Goal: Information Seeking & Learning: Learn about a topic

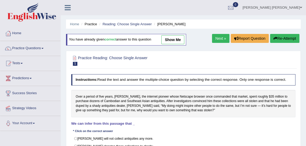
scroll to position [3, 0]
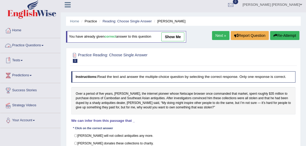
click at [36, 45] on link "Practice Questions" at bounding box center [30, 44] width 60 height 13
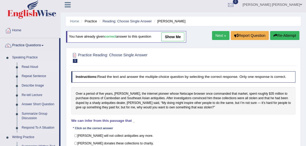
scroll to position [18, 0]
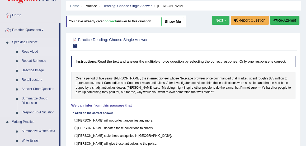
click at [27, 51] on link "Read Aloud" at bounding box center [39, 51] width 40 height 9
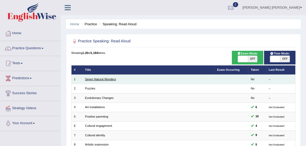
click at [106, 80] on link "Seven Natural Wonders" at bounding box center [100, 79] width 31 height 3
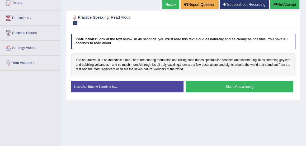
scroll to position [61, 0]
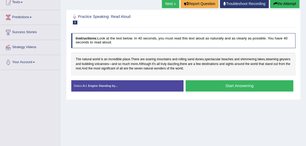
click at [235, 86] on button "Start Answering" at bounding box center [239, 85] width 108 height 11
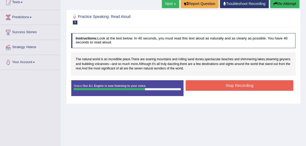
click at [235, 86] on button "Stop Recording" at bounding box center [239, 85] width 108 height 10
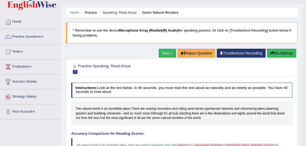
scroll to position [0, 0]
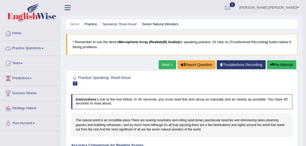
click at [27, 48] on link "Practice Questions" at bounding box center [30, 47] width 60 height 13
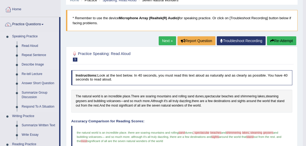
scroll to position [24, 0]
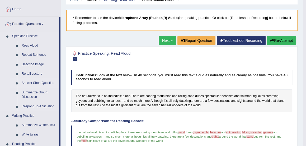
click at [35, 86] on link "Answer Short Question" at bounding box center [39, 83] width 40 height 9
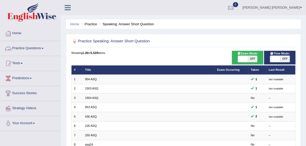
click at [27, 48] on link "Practice Questions" at bounding box center [30, 47] width 60 height 13
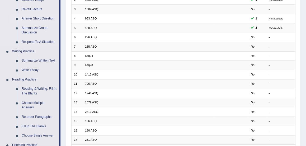
scroll to position [89, 0]
click at [33, 88] on link "Reading & Writing: Fill In The Blanks" at bounding box center [39, 91] width 40 height 14
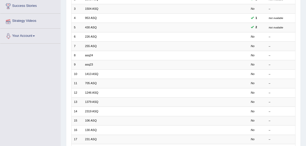
scroll to position [113, 0]
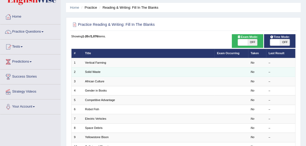
scroll to position [15, 0]
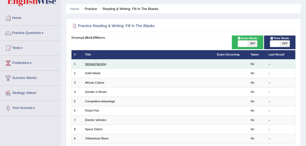
click at [100, 64] on link "Vertical Farming" at bounding box center [95, 63] width 21 height 3
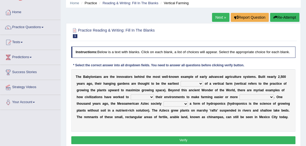
scroll to position [21, 0]
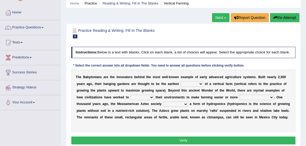
click at [200, 84] on select "prototype failure discredit protocol" at bounding box center [191, 83] width 22 height 5
click at [175, 93] on div "T h e B a b y l o n i a n s a r e t h e i n n o v a t o r s b e h i n d t h e m…" at bounding box center [183, 101] width 224 height 63
click at [200, 83] on select "prototype failure discredit protocol" at bounding box center [191, 83] width 22 height 5
select select "protocol"
click at [180, 81] on select "prototype failure discredit protocol" at bounding box center [191, 83] width 22 height 5
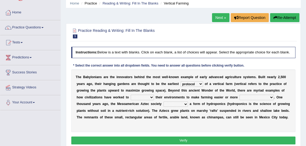
click at [199, 84] on select "prototype failure discredit protocol" at bounding box center [191, 83] width 22 height 5
click at [208, 96] on b "n" at bounding box center [209, 98] width 2 height 4
click at [150, 97] on select "manipulate escape respect disarrange" at bounding box center [141, 97] width 23 height 5
select select "respect"
click at [130, 95] on select "manipulate escape respect disarrange" at bounding box center [141, 97] width 23 height 5
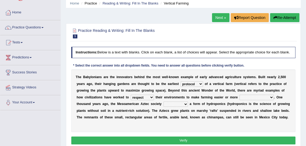
click at [269, 97] on select "productive constructive connective counterproductive" at bounding box center [256, 97] width 34 height 5
select select "productive"
click at [239, 95] on select "productive constructive connective counterproductive" at bounding box center [256, 97] width 34 height 5
click at [183, 104] on select "domineered volunteered pioneered engineered" at bounding box center [175, 104] width 25 height 5
click at [163, 102] on select "domineered volunteered pioneered engineered" at bounding box center [175, 104] width 25 height 5
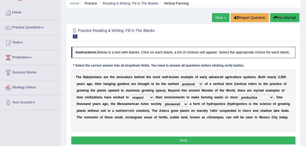
click at [185, 104] on select "domineered volunteered pioneered engineered" at bounding box center [175, 104] width 25 height 5
select select "engineered"
click at [163, 102] on select "domineered volunteered pioneered engineered" at bounding box center [175, 104] width 25 height 5
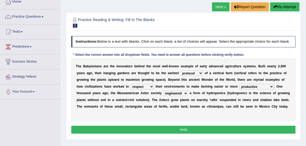
scroll to position [32, 0]
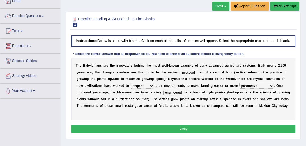
click at [181, 131] on button "Verify" at bounding box center [183, 129] width 224 height 8
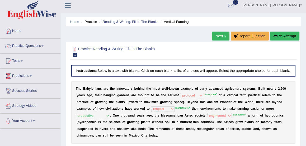
scroll to position [0, 0]
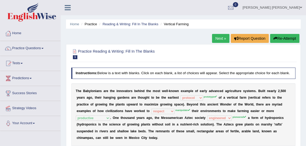
click at [220, 40] on link "Next »" at bounding box center [220, 38] width 17 height 9
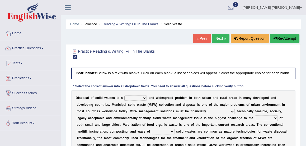
click at [145, 97] on select "slanting stinging stalling shafting" at bounding box center [135, 98] width 22 height 5
click at [124, 96] on select "slanting stinging stalling shafting" at bounding box center [135, 98] width 22 height 5
click at [144, 96] on select "slanting stinging stalling shafting" at bounding box center [135, 98] width 22 height 5
select select "stalling"
click at [124, 96] on select "slanting stinging stalling shafting" at bounding box center [135, 98] width 22 height 5
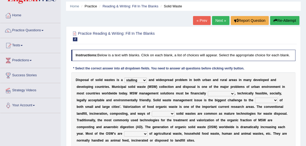
scroll to position [18, 0]
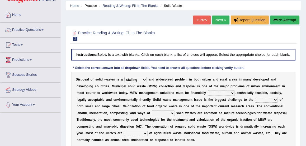
click at [231, 92] on select "unattainable sustainable objectionable treasonable" at bounding box center [220, 93] width 27 height 5
select select "sustainable"
click at [207, 91] on select "unattainable sustainable objectionable treasonable" at bounding box center [220, 93] width 27 height 5
click at [277, 99] on select "plants culture authorities history" at bounding box center [266, 99] width 23 height 5
click at [255, 97] on select "plants culture authorities history" at bounding box center [266, 99] width 23 height 5
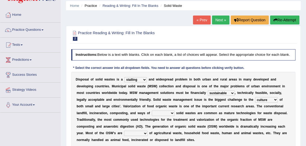
click at [274, 99] on select "plants culture authorities history" at bounding box center [266, 99] width 23 height 5
select select "history"
click at [255, 97] on select "plants culture authorities history" at bounding box center [266, 99] width 23 height 5
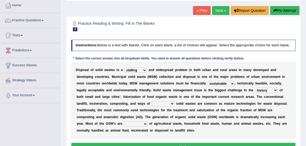
scroll to position [28, 0]
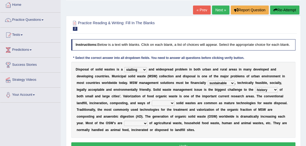
click at [159, 104] on select "reserving preserving deserving handling" at bounding box center [163, 103] width 23 height 5
select select "handling"
click at [152, 101] on select "reserving preserving deserving handling" at bounding box center [163, 103] width 23 height 5
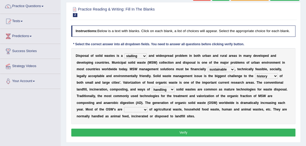
scroll to position [42, 0]
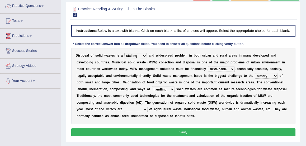
click at [144, 109] on select "composed disposed composing disposing" at bounding box center [135, 109] width 23 height 5
select select "composed"
click at [124, 107] on select "composed disposed composing disposing" at bounding box center [135, 109] width 23 height 5
click at [182, 132] on button "Verify" at bounding box center [183, 133] width 224 height 8
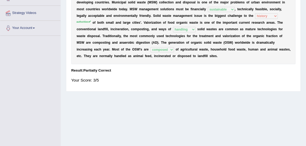
scroll to position [0, 0]
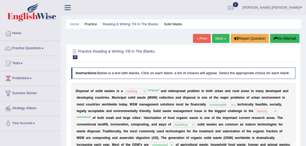
click at [214, 38] on link "Next »" at bounding box center [220, 38] width 17 height 9
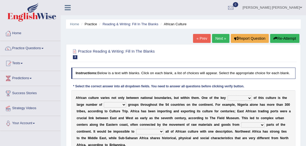
scroll to position [31, 0]
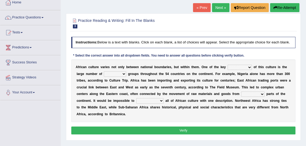
click at [249, 67] on select "conjectures features issues doubts" at bounding box center [239, 67] width 24 height 5
select select "features"
click at [227, 65] on select "conjectures features issues doubts" at bounding box center [239, 67] width 24 height 5
click at [124, 73] on select "ethic ethnic eugenic epic" at bounding box center [115, 73] width 22 height 5
select select "ethic"
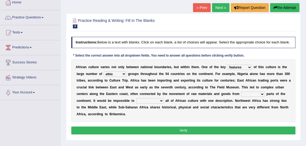
click at [104, 71] on select "ethic ethnic eugenic epic" at bounding box center [115, 73] width 22 height 5
click at [261, 94] on select "forelocked interlocked unlocked landlocked" at bounding box center [252, 94] width 23 height 5
select select "landlocked"
click at [241, 92] on select "forelocked interlocked unlocked landlocked" at bounding box center [252, 94] width 23 height 5
click at [160, 100] on select "characterize conceptualize symbolize synthesize" at bounding box center [149, 100] width 27 height 5
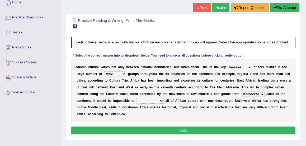
select select "symbolize"
click at [136, 98] on select "characterize conceptualize symbolize synthesize" at bounding box center [149, 100] width 27 height 5
click at [181, 130] on button "Verify" at bounding box center [183, 131] width 224 height 8
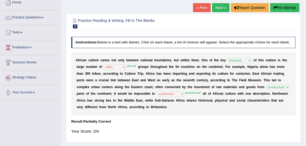
click at [181, 130] on div "Your Score: 2/4" at bounding box center [183, 131] width 224 height 11
click at [220, 8] on link "Next »" at bounding box center [220, 7] width 17 height 9
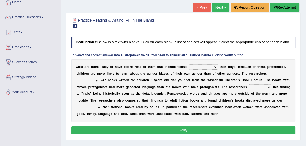
scroll to position [31, 0]
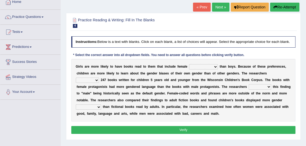
click at [215, 66] on select "protagonists cosmogonists agonists expressionists" at bounding box center [203, 66] width 29 height 5
select select "agonists"
click at [189, 64] on select "protagonists cosmogonists agonists expressionists" at bounding box center [203, 66] width 29 height 5
click at [215, 66] on select "protagonists cosmogonists agonists expressionists" at bounding box center [203, 66] width 29 height 5
click at [220, 75] on div "G i r l s a r e m o r e l i k e l y t o h a v e b o o k s r e a d t o t h e m t…" at bounding box center [183, 90] width 224 height 63
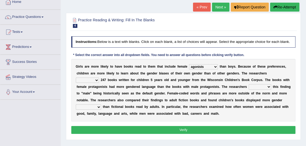
click at [99, 78] on select "hydrolyzed paralyzed catalyzed analyzed" at bounding box center [87, 80] width 23 height 5
select select "analyzed"
click at [99, 78] on select "hydrolyzed paralyzed catalyzed analyzed" at bounding box center [87, 80] width 23 height 5
click at [216, 66] on select "protagonists cosmogonists agonists expressionists" at bounding box center [203, 66] width 29 height 5
select select "protagonists"
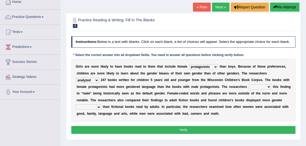
click at [189, 64] on select "protagonists cosmogonists agonists expressionists" at bounding box center [203, 66] width 29 height 5
click at [257, 86] on select "contribute tribute distribute attribute" at bounding box center [259, 86] width 22 height 5
select select "contribute"
click at [248, 84] on select "contribute tribute distribute attribute" at bounding box center [259, 86] width 22 height 5
click at [98, 106] on select "stereotypes teletypes prototypes electrotypes" at bounding box center [88, 107] width 25 height 5
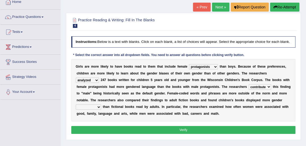
select select "stereotypes"
click at [76, 105] on select "stereotypes teletypes prototypes electrotypes" at bounding box center [88, 107] width 25 height 5
click at [257, 86] on select "contribute tribute distribute attribute" at bounding box center [259, 86] width 22 height 5
click at [256, 88] on select "contribute tribute distribute attribute" at bounding box center [259, 86] width 22 height 5
click at [188, 129] on button "Verify" at bounding box center [183, 130] width 224 height 8
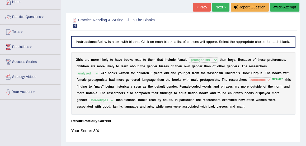
scroll to position [30, 0]
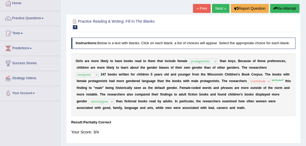
click at [218, 11] on link "Next »" at bounding box center [220, 8] width 17 height 9
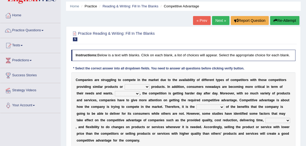
scroll to position [18, 0]
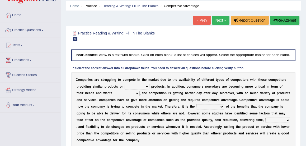
click at [147, 85] on select "constitution restitution substitution institution" at bounding box center [136, 86] width 25 height 5
select select "substitution"
click at [124, 84] on select "constitution restitution substitution institution" at bounding box center [136, 86] width 25 height 5
click at [127, 93] on select "However Instead Additionally Therefore" at bounding box center [127, 93] width 25 height 5
select select "Therefore"
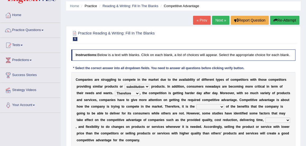
click at [115, 91] on select "However Instead Additionally Therefore" at bounding box center [127, 93] width 25 height 5
click at [213, 107] on select "dissemination ordination determination incarnation" at bounding box center [210, 106] width 28 height 5
select select "determination"
click at [196, 104] on select "dissemination ordination determination incarnation" at bounding box center [210, 106] width 28 height 5
click at [214, 106] on select "dissemination ordination determination incarnation" at bounding box center [210, 106] width 28 height 5
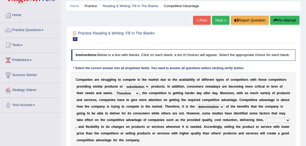
click at [214, 106] on select "dissemination ordination determination incarnation" at bounding box center [210, 106] width 28 height 5
click at [267, 120] on select "captivation aggregation deprivation innovation" at bounding box center [277, 120] width 25 height 5
select select "deprivation"
click at [265, 118] on select "captivation aggregation deprivation innovation" at bounding box center [277, 120] width 25 height 5
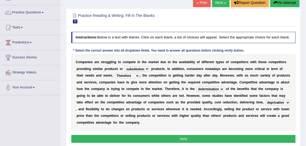
scroll to position [36, 0]
click at [269, 102] on select "captivation aggregation deprivation innovation" at bounding box center [277, 102] width 25 height 5
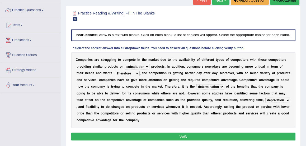
scroll to position [39, 0]
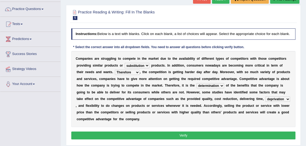
click at [182, 134] on button "Verify" at bounding box center [183, 136] width 224 height 8
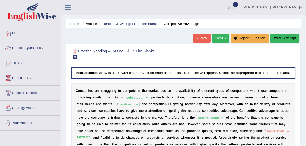
scroll to position [1, 0]
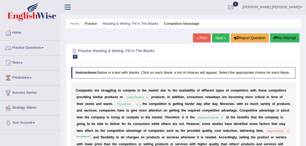
click at [35, 49] on link "Practice Questions" at bounding box center [30, 47] width 60 height 13
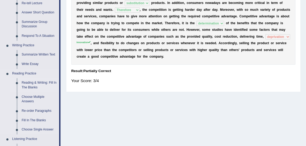
scroll to position [95, 0]
click at [27, 99] on link "Choose Multiple Answers" at bounding box center [39, 99] width 40 height 14
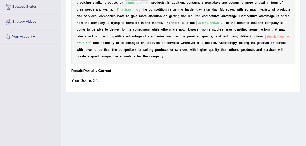
scroll to position [112, 0]
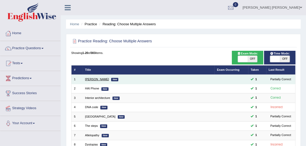
click at [92, 78] on link "[PERSON_NAME]" at bounding box center [97, 79] width 24 height 3
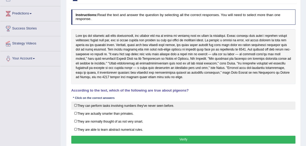
scroll to position [65, 0]
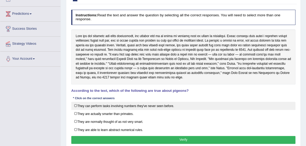
click at [74, 104] on label "They can perform tasks involving numbers they've never seen before." at bounding box center [183, 106] width 224 height 8
checkbox input "true"
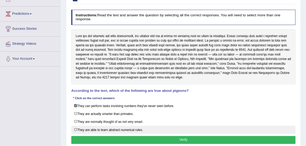
click at [75, 128] on label "They are able to learn abstract numerical rules." at bounding box center [183, 130] width 224 height 8
checkbox input "true"
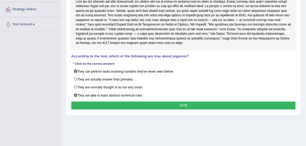
scroll to position [99, 0]
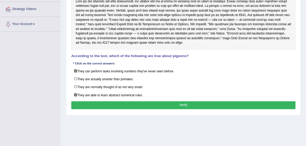
click at [182, 102] on button "Verify" at bounding box center [183, 105] width 224 height 8
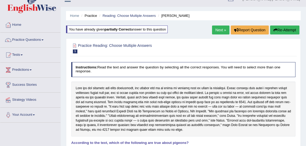
scroll to position [0, 0]
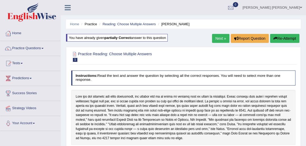
click at [216, 37] on link "Next »" at bounding box center [220, 38] width 17 height 9
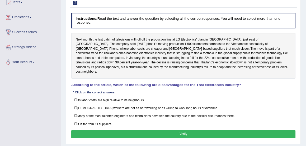
scroll to position [61, 0]
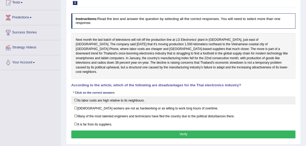
click at [74, 96] on label "Its labor costs are high relative to its neighbours." at bounding box center [183, 100] width 224 height 8
checkbox input "true"
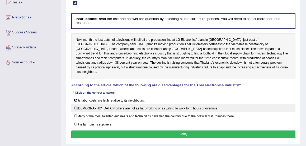
click at [76, 104] on label "[DEMOGRAPHIC_DATA] workers are not as hardworking or as willing to work long ho…" at bounding box center [183, 108] width 224 height 8
checkbox input "true"
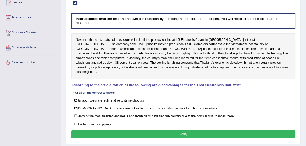
click at [183, 131] on button "Verify" at bounding box center [183, 135] width 224 height 8
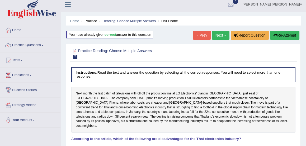
scroll to position [0, 0]
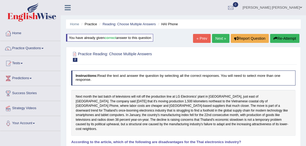
click at [219, 38] on link "Next »" at bounding box center [220, 38] width 17 height 9
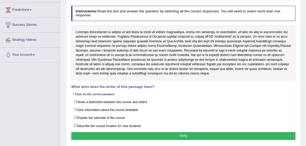
scroll to position [69, 0]
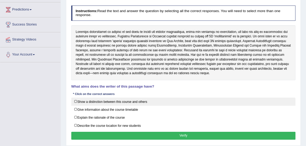
click at [75, 100] on label "Show a distinction between this course and others" at bounding box center [183, 102] width 224 height 8
checkbox input "true"
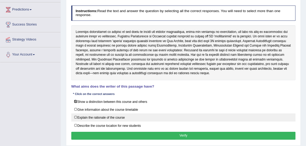
click at [76, 115] on label "Explain the rationale of the course" at bounding box center [183, 118] width 224 height 8
checkbox input "true"
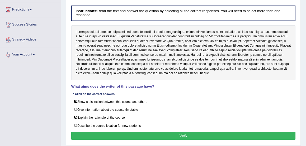
click at [187, 134] on button "Verify" at bounding box center [183, 136] width 224 height 8
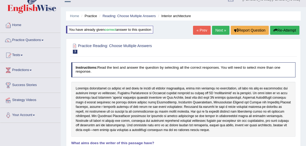
scroll to position [0, 0]
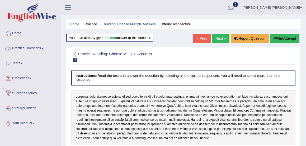
click at [43, 48] on span at bounding box center [42, 48] width 2 height 1
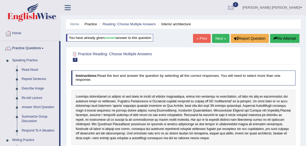
click at [219, 38] on link "Next »" at bounding box center [220, 38] width 17 height 9
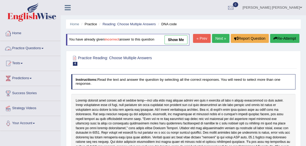
click at [22, 49] on link "Practice Questions" at bounding box center [30, 47] width 60 height 13
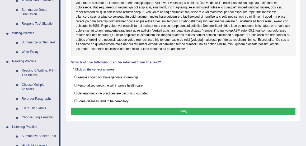
scroll to position [110, 0]
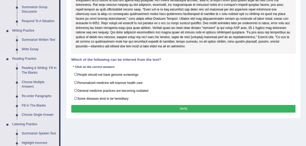
click at [35, 95] on link "Re-order Paragraphs" at bounding box center [39, 96] width 40 height 9
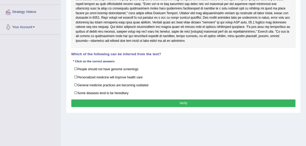
scroll to position [130, 0]
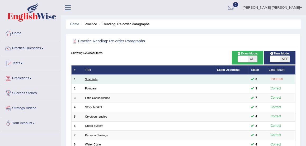
click at [90, 79] on link "Scientists" at bounding box center [91, 79] width 12 height 3
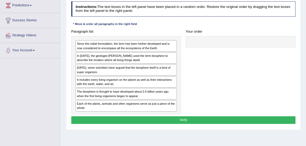
scroll to position [74, 0]
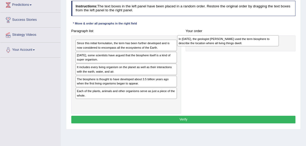
drag, startPoint x: 92, startPoint y: 68, endPoint x: 218, endPoint y: 53, distance: 127.2
click at [218, 46] on div "In 1875, the geologist Eduard Suess used the term biosphere to describe the loc…" at bounding box center [227, 40] width 101 height 11
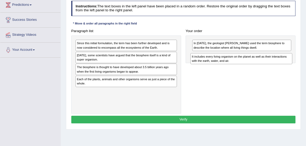
drag, startPoint x: 84, startPoint y: 78, endPoint x: 220, endPoint y: 72, distance: 136.4
click at [220, 64] on div "It includes every living organism on the planet as well as their interactions w…" at bounding box center [240, 58] width 101 height 11
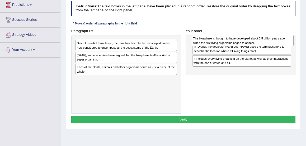
drag, startPoint x: 95, startPoint y: 78, endPoint x: 233, endPoint y: 51, distance: 141.2
click at [233, 46] on div "The biosphere is thought to have developed about 3.5 billion years ago when the…" at bounding box center [241, 40] width 101 height 11
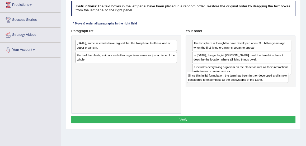
drag, startPoint x: 88, startPoint y: 56, endPoint x: 220, endPoint y: 96, distance: 138.8
click at [220, 96] on div "Paragraph list Since this initial formulation, the term has been further develo…" at bounding box center [183, 70] width 229 height 87
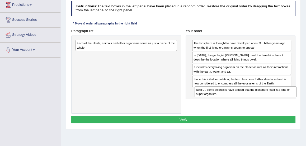
drag, startPoint x: 84, startPoint y: 54, endPoint x: 225, endPoint y: 111, distance: 152.3
click at [225, 111] on div "Paragraph list Today, some scientists have argued that the biosphere itself is …" at bounding box center [183, 70] width 229 height 87
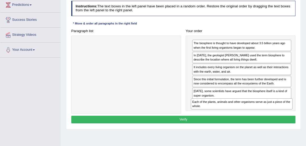
drag, startPoint x: 80, startPoint y: 54, endPoint x: 217, endPoint y: 125, distance: 154.6
click at [217, 125] on div "Instructions: The text boxes in the left panel have been placed in a random ord…" at bounding box center [183, 63] width 226 height 129
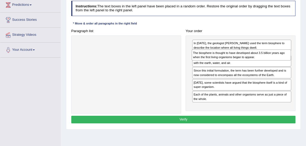
drag, startPoint x: 210, startPoint y: 54, endPoint x: 211, endPoint y: 68, distance: 14.0
click at [211, 61] on div "The biosphere is thought to have developed about 3.5 billion years ago when the…" at bounding box center [240, 55] width 99 height 11
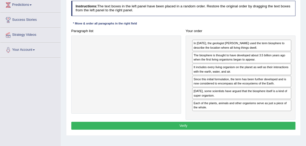
click at [183, 130] on button "Verify" at bounding box center [183, 126] width 224 height 8
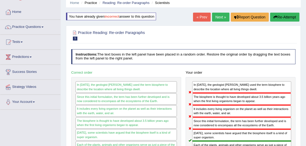
scroll to position [21, 0]
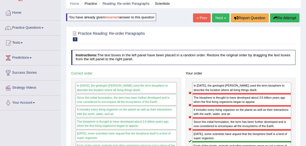
click at [281, 15] on button "Re-Attempt" at bounding box center [284, 17] width 29 height 9
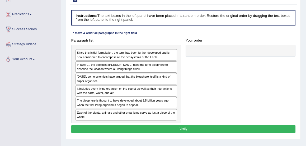
scroll to position [65, 0]
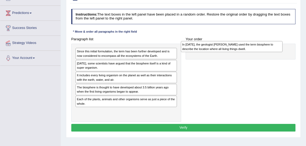
drag, startPoint x: 96, startPoint y: 76, endPoint x: 221, endPoint y: 59, distance: 126.4
click at [221, 52] on div "In [DATE], the geologist [PERSON_NAME] used the term biosphere to describe the …" at bounding box center [231, 46] width 101 height 11
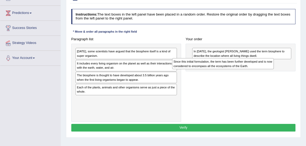
drag, startPoint x: 90, startPoint y: 63, endPoint x: 205, endPoint y: 78, distance: 115.6
click at [205, 69] on div "Since this initial formulation, the term has been further developed and is now …" at bounding box center [222, 63] width 101 height 11
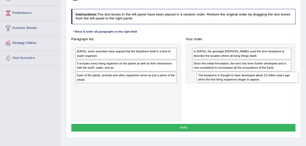
drag, startPoint x: 87, startPoint y: 88, endPoint x: 233, endPoint y: 95, distance: 146.5
click at [233, 95] on div "Paragraph list Today, some scientists have argued that the biosphere itself is …" at bounding box center [183, 78] width 229 height 87
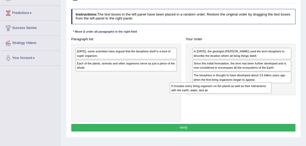
drag, startPoint x: 88, startPoint y: 75, endPoint x: 200, endPoint y: 107, distance: 116.4
click at [200, 107] on div "Paragraph list Today, some scientists have argued that the biosphere itself is …" at bounding box center [183, 78] width 229 height 87
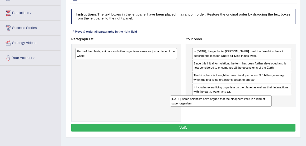
drag, startPoint x: 80, startPoint y: 63, endPoint x: 194, endPoint y: 121, distance: 127.3
click at [194, 121] on div "Paragraph list Today, some scientists have argued that the biosphere itself is …" at bounding box center [183, 78] width 229 height 87
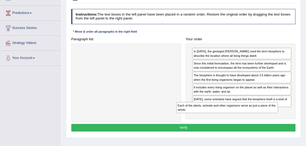
drag, startPoint x: 85, startPoint y: 62, endPoint x: 216, endPoint y: 139, distance: 152.4
click at [216, 136] on div "Instructions: The text boxes in the left panel have been placed in a random ord…" at bounding box center [183, 71] width 226 height 129
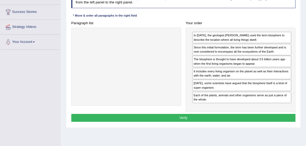
scroll to position [84, 0]
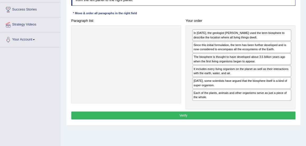
click at [181, 119] on button "Verify" at bounding box center [183, 116] width 224 height 8
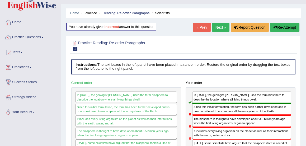
scroll to position [0, 0]
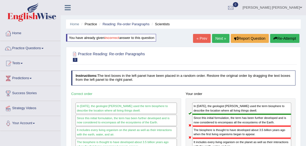
click at [216, 37] on link "Next »" at bounding box center [220, 38] width 17 height 9
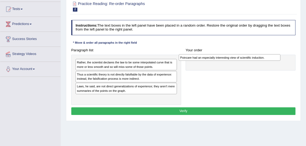
drag, startPoint x: 91, startPoint y: 74, endPoint x: 214, endPoint y: 58, distance: 123.6
click at [214, 58] on div "Poincare had an especially interesting view of scientific induction." at bounding box center [228, 57] width 101 height 7
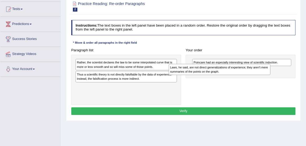
drag, startPoint x: 91, startPoint y: 88, endPoint x: 202, endPoint y: 72, distance: 112.0
click at [202, 72] on div "Laws, he said, are not direct generalizations of experience; they aren't mere s…" at bounding box center [218, 69] width 101 height 11
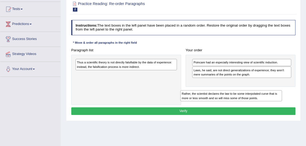
drag, startPoint x: 95, startPoint y: 65, endPoint x: 222, endPoint y: 94, distance: 129.5
click at [224, 96] on div "Paragraph list Rather, the scientist declares the law to be some interpolated c…" at bounding box center [183, 75] width 229 height 59
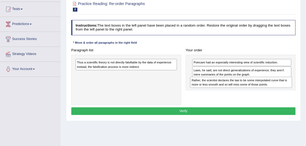
drag, startPoint x: 81, startPoint y: 78, endPoint x: 217, endPoint y: 89, distance: 137.1
click at [217, 89] on div "Paragraph list Thus a scientific theory is not directly falsifiable by the data…" at bounding box center [183, 75] width 229 height 59
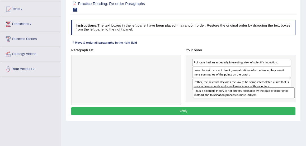
drag, startPoint x: 93, startPoint y: 63, endPoint x: 233, endPoint y: 98, distance: 144.0
click at [233, 98] on div "Paragraph list Thus a scientific theory is not directly falsifiable by the data…" at bounding box center [183, 75] width 229 height 59
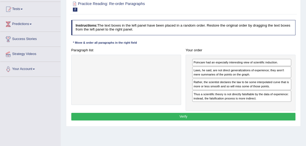
click at [186, 115] on button "Verify" at bounding box center [183, 117] width 224 height 8
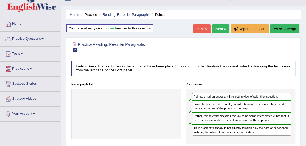
scroll to position [9, 0]
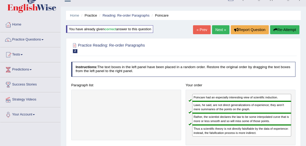
click at [219, 29] on link "Next »" at bounding box center [220, 29] width 17 height 9
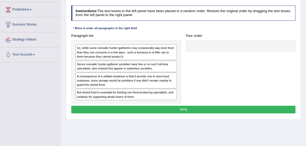
scroll to position [69, 0]
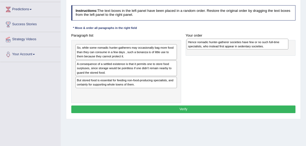
drag, startPoint x: 85, startPoint y: 65, endPoint x: 217, endPoint y: 44, distance: 133.4
click at [217, 44] on div "Hence nomadic hunter-gatherer societies have few or no such full-time specialis…" at bounding box center [236, 44] width 101 height 11
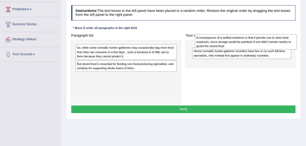
drag, startPoint x: 95, startPoint y: 66, endPoint x: 236, endPoint y: 40, distance: 143.9
click at [236, 40] on div "A consequence of a settled existence is that it permits one to store food surpl…" at bounding box center [245, 41] width 101 height 15
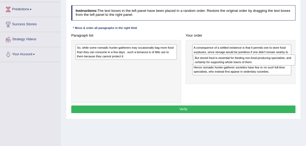
drag, startPoint x: 91, startPoint y: 65, endPoint x: 234, endPoint y: 64, distance: 142.9
click at [234, 64] on div "But stored food is essential for feeding non-food-producing specialists, and ce…" at bounding box center [243, 60] width 101 height 11
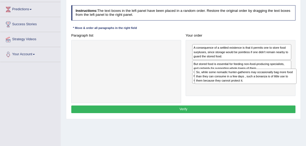
drag, startPoint x: 83, startPoint y: 50, endPoint x: 224, endPoint y: 82, distance: 144.7
click at [224, 82] on div "So, while some nomadic hunter-gatherers may occasionally bag more food than the…" at bounding box center [244, 76] width 101 height 15
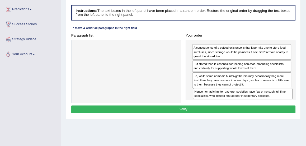
drag, startPoint x: 209, startPoint y: 75, endPoint x: 212, endPoint y: 102, distance: 26.8
click at [212, 102] on div "Paragraph list Correct order A consequence of a settled existence is that it pe…" at bounding box center [183, 68] width 229 height 72
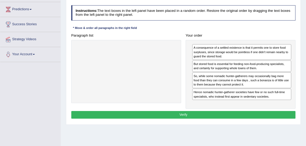
click at [184, 114] on button "Verify" at bounding box center [183, 115] width 224 height 8
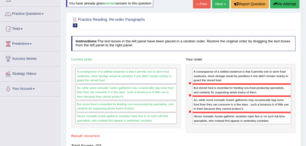
scroll to position [34, 0]
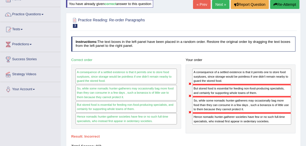
click at [287, 5] on button "Re-Attempt" at bounding box center [284, 4] width 29 height 9
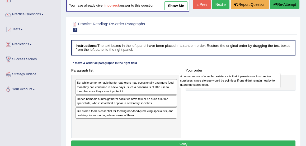
drag, startPoint x: 90, startPoint y: 128, endPoint x: 212, endPoint y: 95, distance: 127.3
click at [212, 88] on div "A consequence of a settled existence is that it permits one to store food surpl…" at bounding box center [228, 80] width 101 height 15
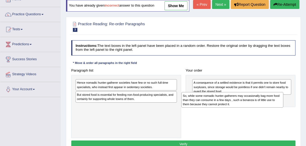
drag, startPoint x: 103, startPoint y: 100, endPoint x: 229, endPoint y: 117, distance: 126.9
click at [229, 117] on div "Paragraph list So, while some nomadic hunter-gatherers may occasionally bag mor…" at bounding box center [183, 103] width 229 height 72
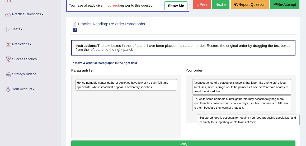
drag, startPoint x: 92, startPoint y: 105, endPoint x: 238, endPoint y: 137, distance: 148.7
click at [238, 137] on div "Paragraph list Hence nomadic hunter-gatherer societies have few or no such full…" at bounding box center [183, 103] width 229 height 72
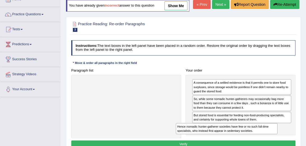
drag, startPoint x: 91, startPoint y: 93, endPoint x: 213, endPoint y: 147, distance: 133.8
click at [213, 112] on html "Toggle navigation Home Practice Questions Speaking Practice Read Aloud Repeat S…" at bounding box center [153, 39] width 306 height 146
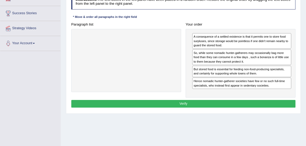
scroll to position [81, 0]
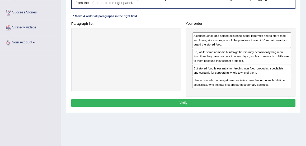
click at [189, 107] on button "Verify" at bounding box center [183, 103] width 224 height 8
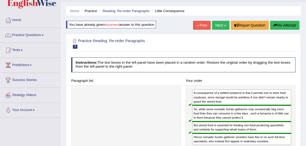
scroll to position [0, 0]
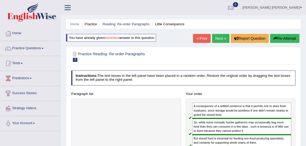
click at [283, 35] on button "Re-Attempt" at bounding box center [284, 38] width 29 height 9
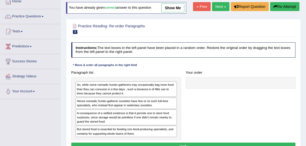
scroll to position [32, 0]
click at [219, 9] on link "Next »" at bounding box center [220, 6] width 17 height 9
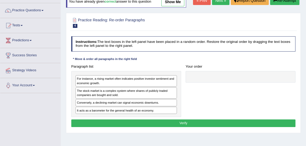
scroll to position [38, 0]
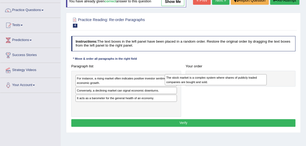
drag, startPoint x: 107, startPoint y: 93, endPoint x: 224, endPoint y: 80, distance: 118.1
click at [224, 80] on div "The stock market is a complex system where shares of publicly traded companies …" at bounding box center [215, 79] width 101 height 11
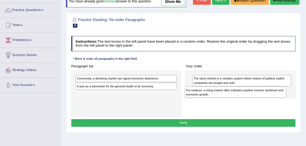
drag, startPoint x: 98, startPoint y: 82, endPoint x: 228, endPoint y: 98, distance: 130.7
click at [228, 98] on div "Paragraph list For instance, a rising market often indicates positive investor …" at bounding box center [183, 89] width 229 height 55
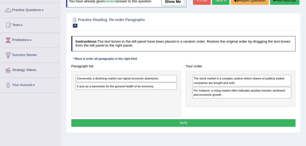
click at [93, 83] on div "It acts as a barometer for the general health of an economy." at bounding box center [125, 86] width 101 height 7
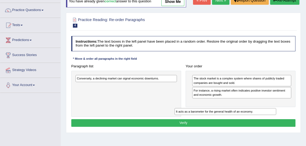
drag, startPoint x: 91, startPoint y: 85, endPoint x: 209, endPoint y: 119, distance: 122.2
click at [209, 119] on div "Instructions: The text boxes in the left panel have been placed in a random ord…" at bounding box center [183, 82] width 226 height 97
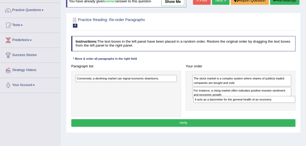
drag, startPoint x: 117, startPoint y: 85, endPoint x: 257, endPoint y: 105, distance: 141.1
click at [257, 105] on div "Paragraph list Conversely, a declining market can signal economic downturns. It…" at bounding box center [183, 89] width 229 height 55
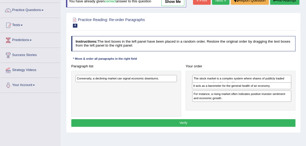
drag, startPoint x: 212, startPoint y: 101, endPoint x: 214, endPoint y: 89, distance: 12.5
click at [214, 89] on div "The stock market is a complex system where shares of publicly traded companies …" at bounding box center [240, 91] width 110 height 40
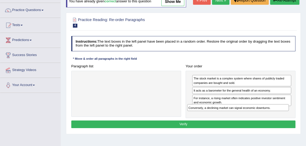
drag, startPoint x: 111, startPoint y: 79, endPoint x: 244, endPoint y: 116, distance: 137.6
click at [244, 116] on div "Paragraph list Conversely, a declining market can signal economic downturns. Co…" at bounding box center [183, 90] width 229 height 56
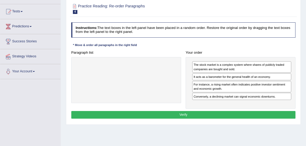
scroll to position [55, 0]
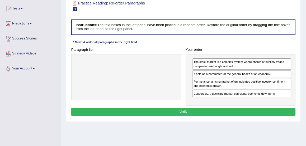
click at [181, 111] on button "Verify" at bounding box center [183, 112] width 224 height 8
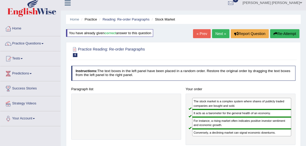
scroll to position [0, 0]
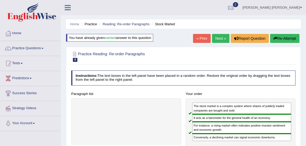
click at [216, 35] on link "Next »" at bounding box center [220, 38] width 17 height 9
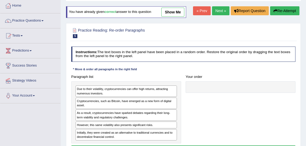
scroll to position [30, 0]
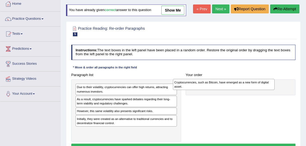
drag, startPoint x: 91, startPoint y: 100, endPoint x: 207, endPoint y: 85, distance: 116.7
click at [207, 85] on div "Cryptocurrencies, such as Bitcoin, have emerged as a new form of digital asset." at bounding box center [223, 84] width 101 height 11
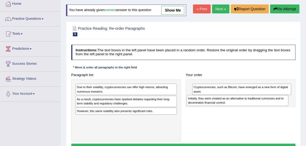
drag, startPoint x: 90, startPoint y: 120, endPoint x: 223, endPoint y: 105, distance: 133.2
click at [223, 105] on div "Initially, they were created as an alternative to traditional currencies and to…" at bounding box center [236, 100] width 101 height 11
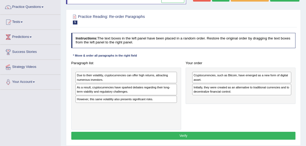
scroll to position [42, 0]
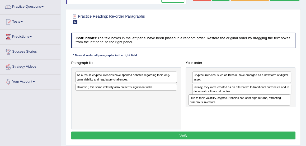
drag, startPoint x: 93, startPoint y: 76, endPoint x: 228, endPoint y: 105, distance: 137.8
click at [228, 105] on div "Due to their volatility, cryptocurrencies can offer high returns, attracting nu…" at bounding box center [238, 100] width 101 height 11
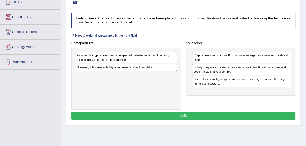
scroll to position [62, 0]
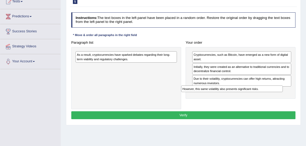
drag, startPoint x: 98, startPoint y: 67, endPoint x: 228, endPoint y: 97, distance: 132.8
click at [228, 97] on div "Paragraph list As a result, cryptocurrencies have sparked debates regarding the…" at bounding box center [183, 74] width 229 height 71
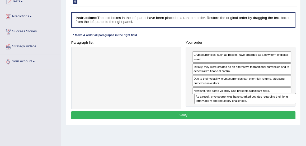
drag, startPoint x: 85, startPoint y: 54, endPoint x: 226, endPoint y: 106, distance: 149.9
click at [226, 106] on div "Paragraph list As a result, cryptocurrencies have sparked debates regarding the…" at bounding box center [183, 74] width 229 height 71
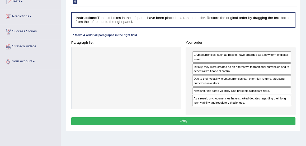
click at [184, 120] on button "Verify" at bounding box center [183, 122] width 224 height 8
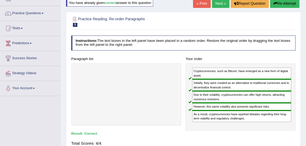
scroll to position [35, 0]
click at [218, 2] on link "Next »" at bounding box center [220, 3] width 17 height 9
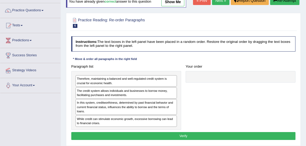
scroll to position [39, 0]
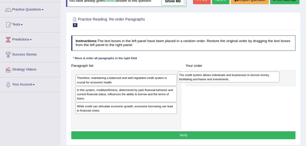
drag, startPoint x: 93, startPoint y: 93, endPoint x: 214, endPoint y: 79, distance: 121.7
click at [214, 79] on div "The credit system allows individuals and businesses to borrow money, facilitati…" at bounding box center [227, 77] width 101 height 11
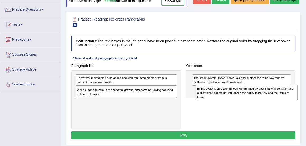
drag, startPoint x: 89, startPoint y: 92, endPoint x: 231, endPoint y: 94, distance: 142.6
click at [231, 94] on div "In this system, creditworthiness, determined by past financial behavior and cur…" at bounding box center [246, 92] width 101 height 15
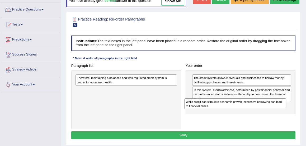
drag, startPoint x: 87, startPoint y: 92, endPoint x: 216, endPoint y: 111, distance: 130.6
click at [216, 111] on div "Paragraph list Therefore, maintaining a balanced and well-regulated credit syst…" at bounding box center [183, 95] width 229 height 67
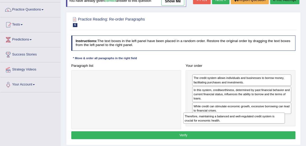
drag, startPoint x: 83, startPoint y: 80, endPoint x: 212, endPoint y: 127, distance: 137.0
click at [212, 127] on div "Paragraph list Therefore, maintaining a balanced and well-regulated credit syst…" at bounding box center [183, 95] width 229 height 67
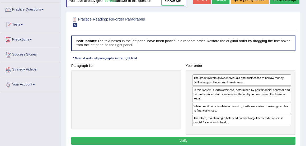
click at [185, 139] on button "Verify" at bounding box center [183, 141] width 224 height 8
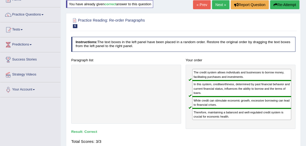
scroll to position [23, 0]
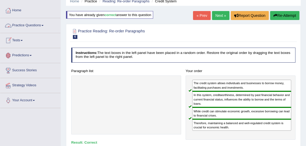
click at [32, 25] on link "Practice Questions" at bounding box center [30, 24] width 60 height 13
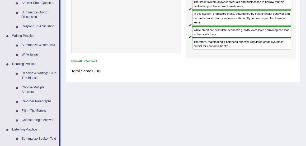
scroll to position [105, 0]
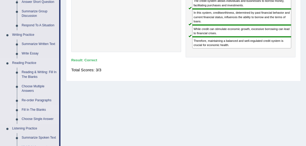
click at [28, 109] on link "Fill In The Blanks" at bounding box center [39, 109] width 40 height 9
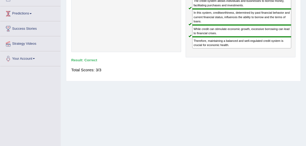
scroll to position [112, 0]
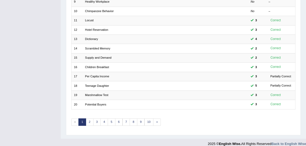
scroll to position [152, 0]
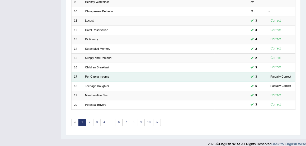
click at [105, 75] on link "Per Capita Income" at bounding box center [97, 76] width 24 height 3
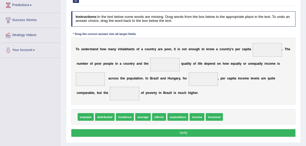
scroll to position [74, 0]
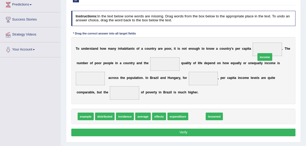
drag, startPoint x: 196, startPoint y: 116, endPoint x: 282, endPoint y: 42, distance: 113.1
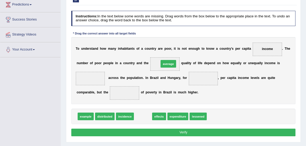
drag, startPoint x: 149, startPoint y: 117, endPoint x: 176, endPoint y: 54, distance: 68.6
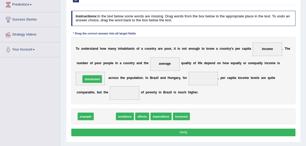
drag, startPoint x: 101, startPoint y: 114, endPoint x: 86, endPoint y: 70, distance: 46.4
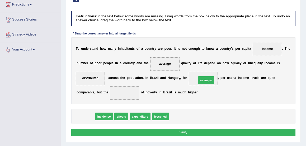
drag, startPoint x: 85, startPoint y: 116, endPoint x: 226, endPoint y: 73, distance: 147.9
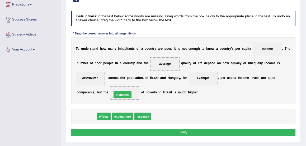
drag, startPoint x: 84, startPoint y: 117, endPoint x: 127, endPoint y: 91, distance: 49.6
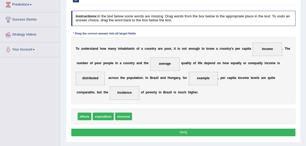
click at [184, 132] on button "Verify" at bounding box center [183, 133] width 224 height 8
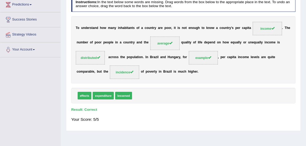
click at [199, 123] on div "Your Score: 5/5" at bounding box center [183, 119] width 224 height 11
click at [225, 112] on div "Instructions: In the text below some words are missing. Drag words from the box…" at bounding box center [183, 61] width 226 height 134
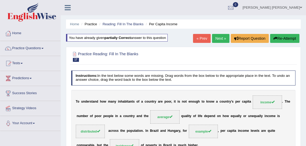
click at [219, 37] on link "Next »" at bounding box center [220, 38] width 17 height 9
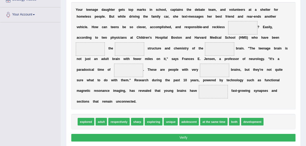
scroll to position [111, 0]
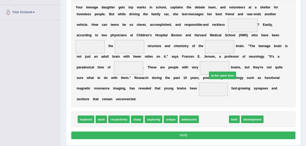
drag, startPoint x: 209, startPoint y: 126, endPoint x: 223, endPoint y: 62, distance: 65.2
click at [221, 70] on div "Instructions: In the text below some words are missing. Drag words from the box…" at bounding box center [183, 57] width 226 height 172
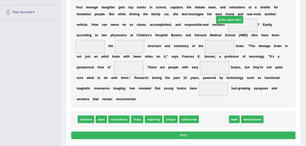
drag, startPoint x: 212, startPoint y: 127, endPoint x: 231, endPoint y: 10, distance: 118.8
click at [231, 10] on div "Instructions: In the text below some words are missing. Drag words from the box…" at bounding box center [183, 57] width 226 height 172
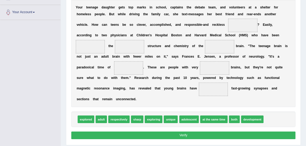
drag, startPoint x: 210, startPoint y: 126, endPoint x: 223, endPoint y: 20, distance: 107.1
drag, startPoint x: 208, startPoint y: 127, endPoint x: 227, endPoint y: 35, distance: 93.9
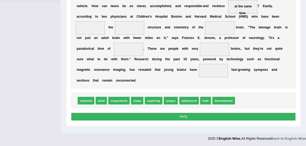
scroll to position [130, 0]
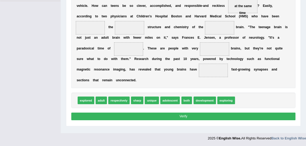
drag, startPoint x: 225, startPoint y: 109, endPoint x: 242, endPoint y: 47, distance: 64.3
click at [242, 47] on div "Instructions: In the text below some words are missing. Drag words from the box…" at bounding box center [183, 38] width 226 height 172
drag, startPoint x: 222, startPoint y: 110, endPoint x: 274, endPoint y: 7, distance: 115.2
click at [274, 7] on div "Instructions: In the text below some words are missing. Drag words from the box…" at bounding box center [183, 38] width 226 height 172
drag, startPoint x: 83, startPoint y: 108, endPoint x: 298, endPoint y: 4, distance: 238.6
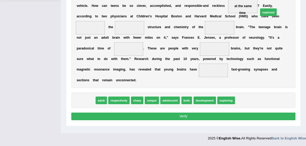
click at [298, 4] on div "Practice Reading: Fill In The Blanks 18 Teenage Daughter Instructions: In the t…" at bounding box center [183, 29] width 234 height 196
drag, startPoint x: 81, startPoint y: 108, endPoint x: 299, endPoint y: 5, distance: 241.3
click at [299, 5] on div "Practice Reading: Fill In The Blanks 18 Teenage Daughter Instructions: In the t…" at bounding box center [183, 29] width 234 height 196
click at [84, 104] on span "explored" at bounding box center [86, 101] width 17 height 8
drag, startPoint x: 84, startPoint y: 107, endPoint x: 308, endPoint y: 10, distance: 243.5
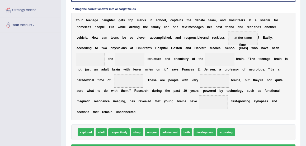
scroll to position [101, 0]
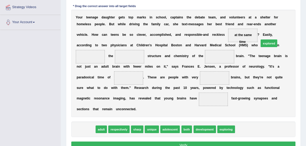
drag, startPoint x: 84, startPoint y: 136, endPoint x: 299, endPoint y: 35, distance: 237.7
click at [299, 35] on div "Practice Reading: Fill In The Blanks 18 Teenage Daughter Instructions: In the t…" at bounding box center [183, 58] width 234 height 196
click at [82, 133] on span "explored" at bounding box center [86, 130] width 17 height 8
drag, startPoint x: 82, startPoint y: 136, endPoint x: 301, endPoint y: 31, distance: 242.8
click at [301, 31] on div "Home Practice Reading: Fill In The Blanks Teenage Daughter You have already giv…" at bounding box center [183, 31] width 245 height 264
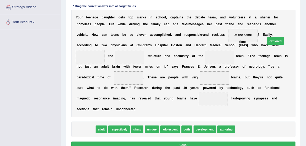
drag, startPoint x: 85, startPoint y: 137, endPoint x: 307, endPoint y: 33, distance: 245.8
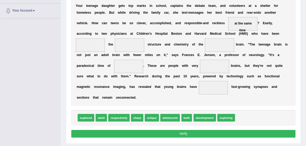
scroll to position [113, 0]
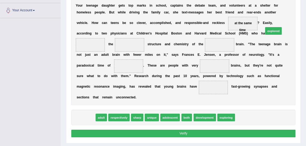
drag, startPoint x: 88, startPoint y: 125, endPoint x: 308, endPoint y: 23, distance: 243.0
drag, startPoint x: 86, startPoint y: 125, endPoint x: 280, endPoint y: 28, distance: 216.9
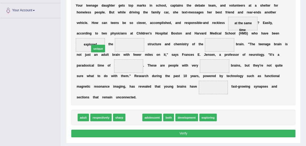
drag, startPoint x: 133, startPoint y: 126, endPoint x: 91, endPoint y: 45, distance: 91.4
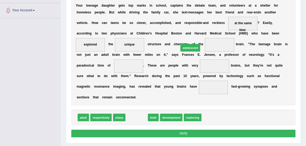
drag, startPoint x: 137, startPoint y: 125, endPoint x: 200, endPoint y: 43, distance: 103.6
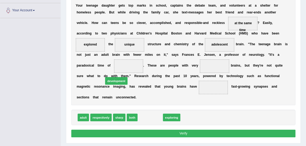
drag, startPoint x: 153, startPoint y: 127, endPoint x: 106, endPoint y: 77, distance: 67.9
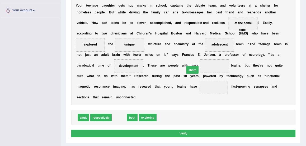
drag, startPoint x: 119, startPoint y: 125, endPoint x: 200, endPoint y: 62, distance: 101.9
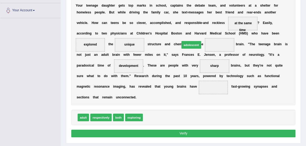
drag, startPoint x: 151, startPoint y: 125, endPoint x: 195, endPoint y: 39, distance: 96.2
click at [195, 39] on div "Instructions: In the text below some words are missing. Drag words from the box…" at bounding box center [183, 55] width 226 height 172
drag, startPoint x: 151, startPoint y: 125, endPoint x: 188, endPoint y: 36, distance: 96.1
click at [188, 36] on div "Instructions: In the text below some words are missing. Drag words from the box…" at bounding box center [183, 55] width 226 height 172
drag, startPoint x: 152, startPoint y: 125, endPoint x: 185, endPoint y: 41, distance: 90.3
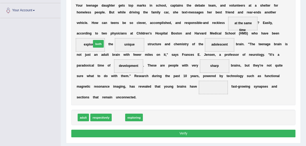
drag, startPoint x: 117, startPoint y: 125, endPoint x: 93, endPoint y: 38, distance: 89.9
click at [93, 38] on div "Instructions: In the text below some words are missing. Drag words from the box…" at bounding box center [183, 55] width 226 height 172
drag, startPoint x: 118, startPoint y: 125, endPoint x: 91, endPoint y: 36, distance: 93.0
click at [91, 36] on div "Instructions: In the text below some words are missing. Drag words from the box…" at bounding box center [183, 55] width 226 height 172
drag, startPoint x: 117, startPoint y: 125, endPoint x: 93, endPoint y: 49, distance: 79.6
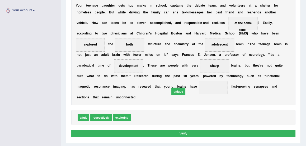
drag, startPoint x: 136, startPoint y: 126, endPoint x: 182, endPoint y: 95, distance: 55.3
click at [180, 138] on button "Verify" at bounding box center [183, 134] width 224 height 8
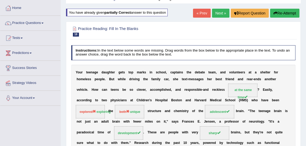
scroll to position [25, 0]
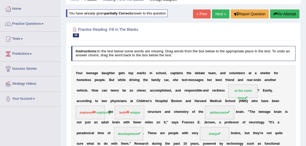
click at [279, 13] on button "Re-Attempt" at bounding box center [284, 13] width 29 height 9
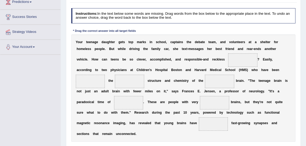
scroll to position [119, 0]
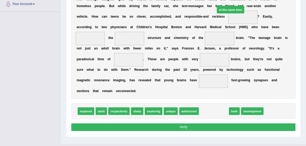
drag, startPoint x: 208, startPoint y: 120, endPoint x: 228, endPoint y: 0, distance: 121.3
click at [228, 0] on div "Instructions: In the text below some words are missing. Drag words from the box…" at bounding box center [183, 49] width 226 height 172
drag, startPoint x: 210, startPoint y: 118, endPoint x: 228, endPoint y: -1, distance: 121.1
drag, startPoint x: 209, startPoint y: 118, endPoint x: 230, endPoint y: -12, distance: 132.4
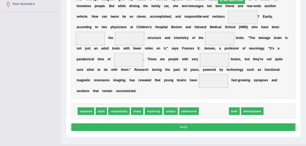
drag, startPoint x: 210, startPoint y: 119, endPoint x: 231, endPoint y: 1, distance: 120.6
click at [231, 1] on div "Instructions: In the text below some words are missing. Drag words from the box…" at bounding box center [183, 49] width 226 height 172
drag, startPoint x: 211, startPoint y: 118, endPoint x: 229, endPoint y: 14, distance: 105.7
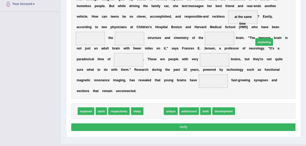
drag, startPoint x: 153, startPoint y: 118, endPoint x: 286, endPoint y: 32, distance: 158.0
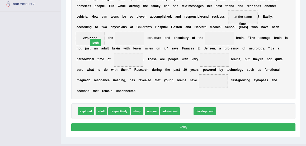
drag, startPoint x: 187, startPoint y: 118, endPoint x: 80, endPoint y: 36, distance: 134.7
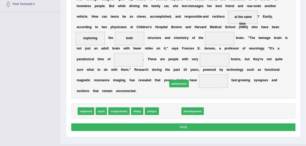
drag, startPoint x: 171, startPoint y: 120, endPoint x: 183, endPoint y: 70, distance: 51.7
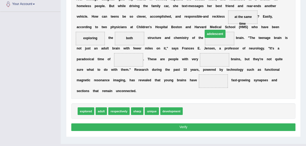
drag, startPoint x: 184, startPoint y: 66, endPoint x: 185, endPoint y: 38, distance: 28.7
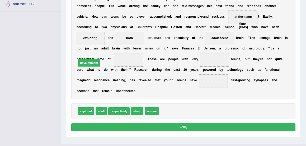
drag, startPoint x: 170, startPoint y: 119, endPoint x: 69, endPoint y: 58, distance: 117.8
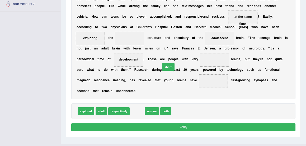
drag, startPoint x: 136, startPoint y: 119, endPoint x: 180, endPoint y: 61, distance: 73.6
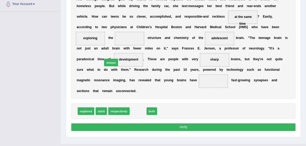
drag, startPoint x: 138, startPoint y: 120, endPoint x: 99, endPoint y: 49, distance: 80.5
drag, startPoint x: 136, startPoint y: 119, endPoint x: 184, endPoint y: 87, distance: 57.2
click at [181, 131] on button "Verify" at bounding box center [183, 128] width 224 height 8
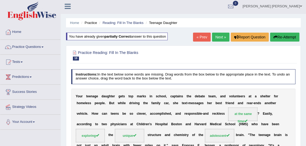
scroll to position [0, 0]
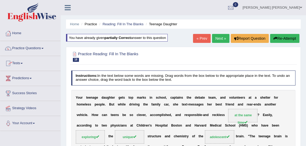
click at [32, 47] on link "Practice Questions" at bounding box center [30, 47] width 60 height 13
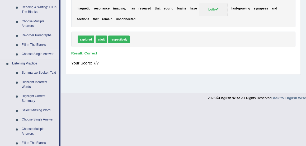
scroll to position [171, 0]
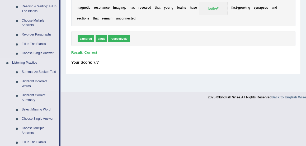
click at [30, 82] on link "Highlight Incorrect Words" at bounding box center [39, 84] width 40 height 14
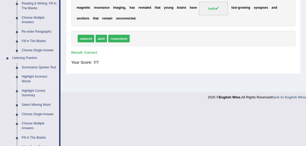
scroll to position [115, 0]
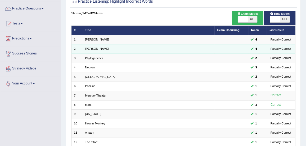
scroll to position [38, 0]
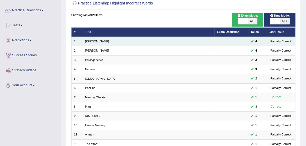
click at [88, 41] on link "[PERSON_NAME]" at bounding box center [97, 41] width 24 height 3
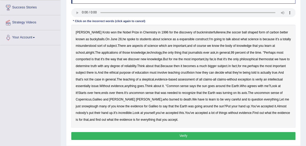
scroll to position [86, 0]
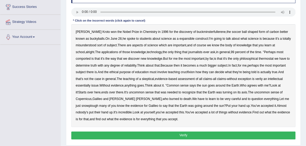
click at [179, 38] on b "expansible" at bounding box center [186, 39] width 15 height 4
click at [81, 56] on div "Harold Kroto won the Nobel Prize in Chemistry in 1996 for the discovery of buck…" at bounding box center [183, 75] width 224 height 103
click at [82, 59] on b "comported" at bounding box center [83, 59] width 15 height 4
click at [269, 59] on b "thermostat" at bounding box center [265, 59] width 15 height 4
click at [194, 72] on b "crucifixion" at bounding box center [187, 72] width 14 height 4
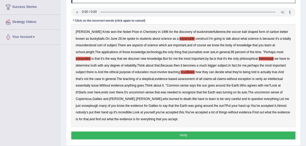
click at [262, 79] on b "verily" at bounding box center [258, 79] width 7 height 4
click at [85, 106] on b "snowplough" at bounding box center [89, 106] width 17 height 4
click at [181, 134] on button "Verify" at bounding box center [183, 136] width 224 height 8
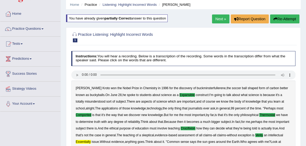
scroll to position [0, 0]
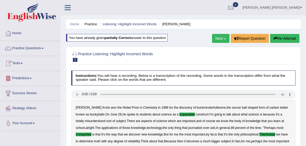
click at [40, 48] on link "Practice Questions" at bounding box center [30, 47] width 60 height 13
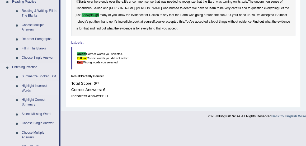
scroll to position [167, 0]
click at [39, 112] on link "Select Missing Word" at bounding box center [39, 113] width 40 height 9
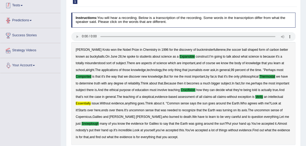
scroll to position [64, 0]
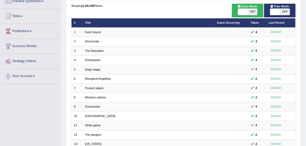
scroll to position [46, 0]
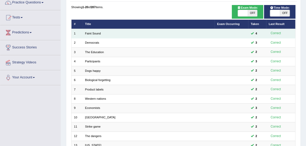
click at [95, 35] on td "Faint Sound" at bounding box center [149, 33] width 132 height 9
click at [96, 34] on link "Faint Sound" at bounding box center [93, 33] width 16 height 3
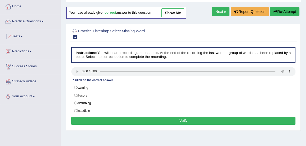
scroll to position [27, 0]
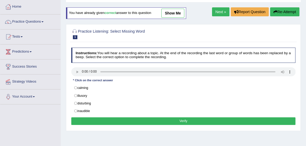
click at [31, 21] on link "Practice Questions" at bounding box center [30, 20] width 60 height 13
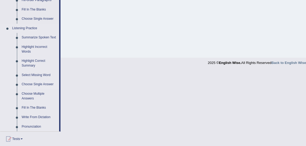
scroll to position [206, 0]
